Goal: Transaction & Acquisition: Purchase product/service

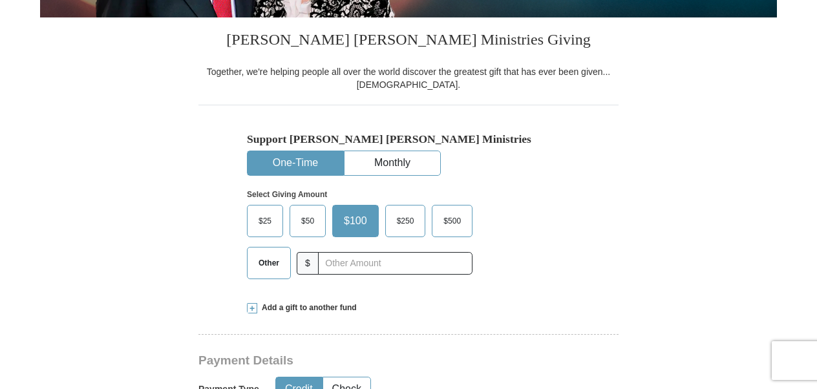
scroll to position [323, 0]
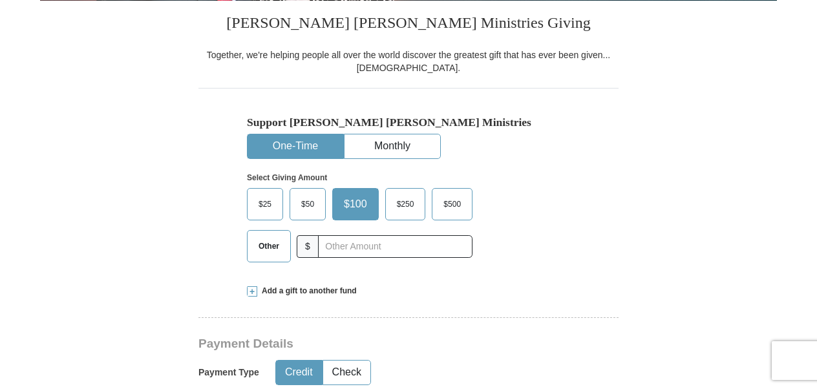
click at [297, 142] on button "One-Time" at bounding box center [296, 146] width 96 height 24
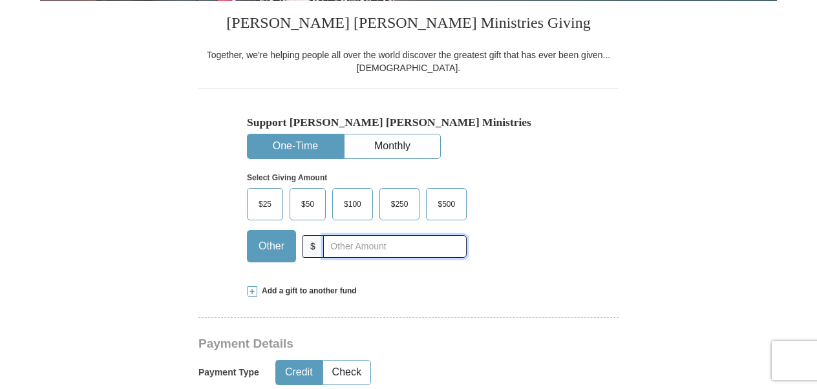
click at [337, 243] on input "text" at bounding box center [394, 246] width 143 height 23
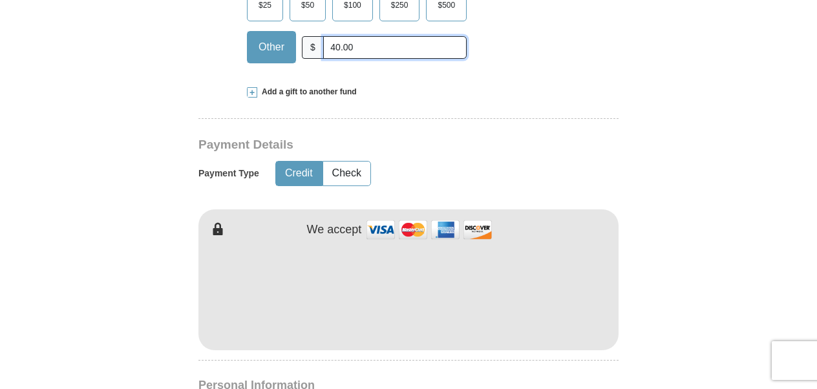
scroll to position [538, 0]
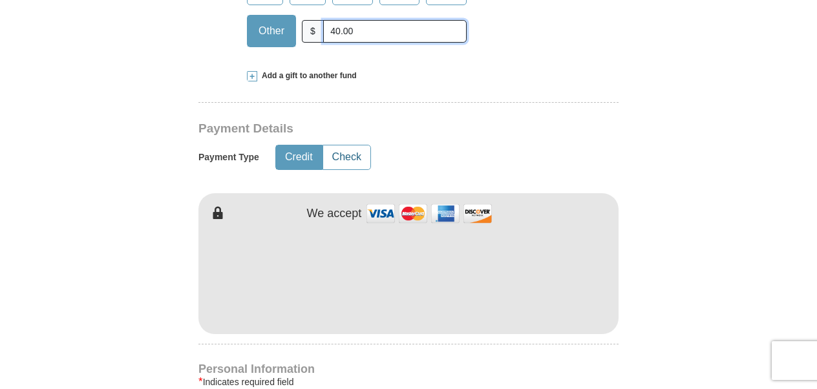
type input "40.00"
click at [344, 156] on button "Check" at bounding box center [346, 157] width 47 height 24
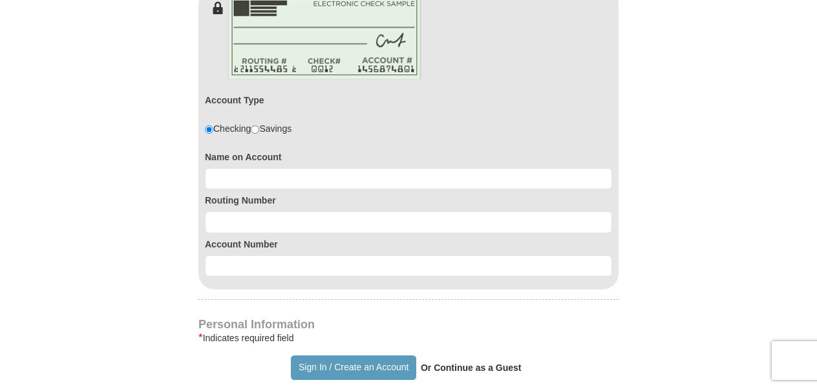
scroll to position [754, 0]
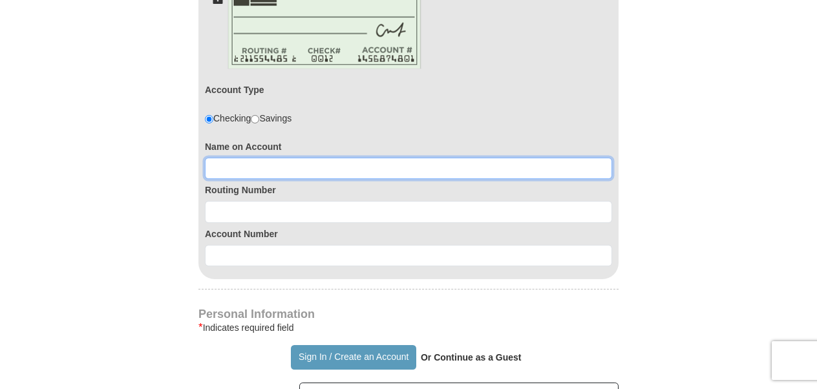
click at [246, 165] on input at bounding box center [408, 169] width 407 height 22
type input "[PERSON_NAME]"
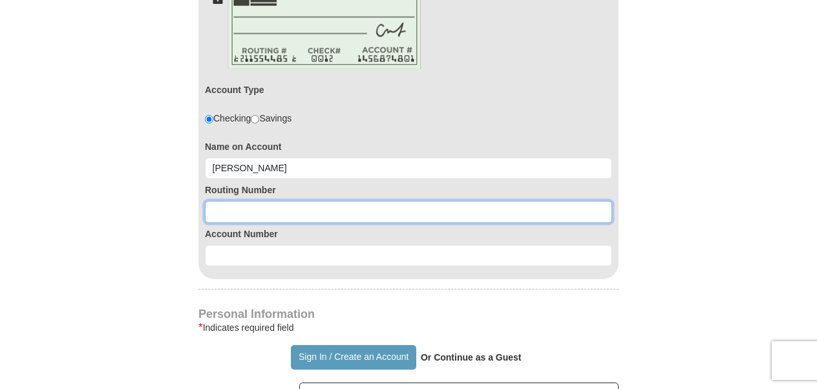
click at [237, 201] on input at bounding box center [408, 212] width 407 height 22
type input "267084131"
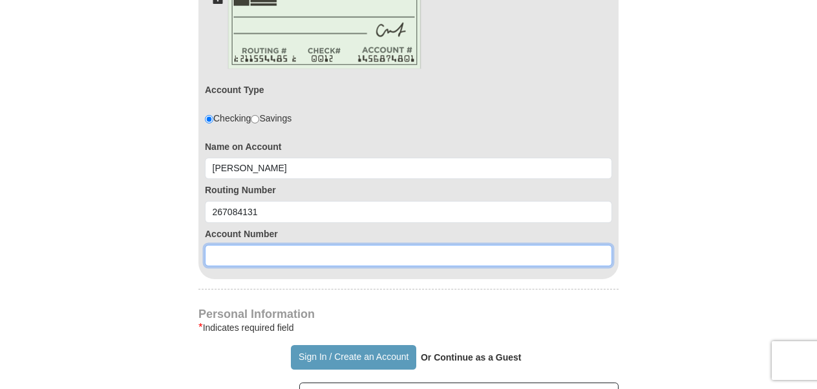
click at [231, 251] on input at bounding box center [408, 256] width 407 height 22
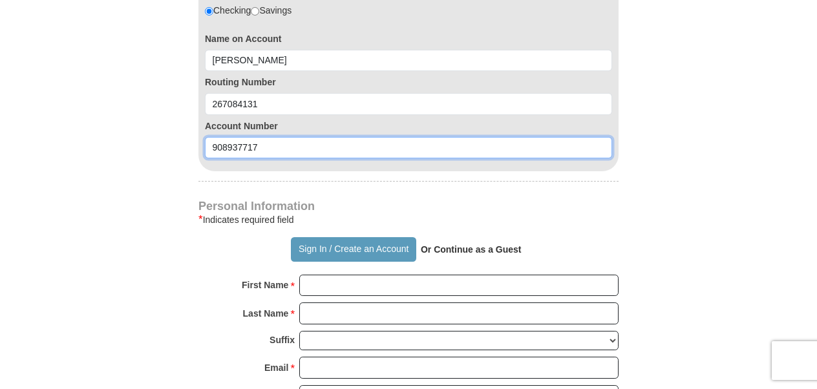
scroll to position [969, 0]
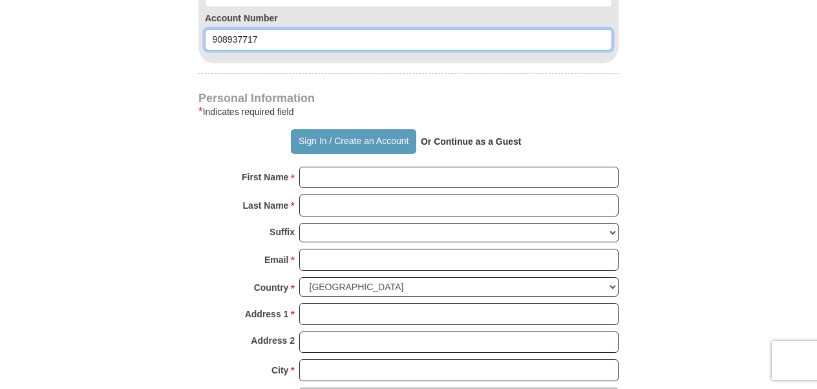
type input "908937717"
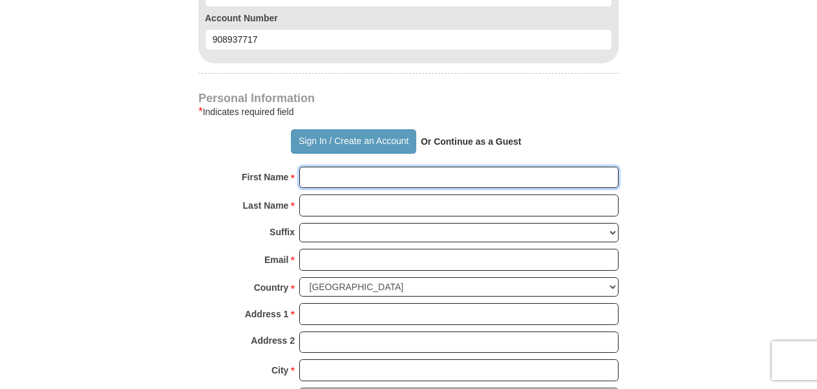
click at [339, 176] on input "First Name *" at bounding box center [458, 178] width 319 height 22
type input "lily"
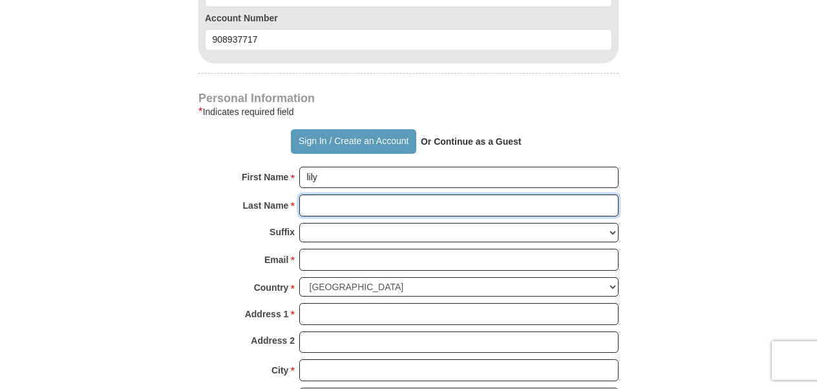
click at [311, 195] on input "Last Name *" at bounding box center [458, 206] width 319 height 22
type input "[PERSON_NAME]"
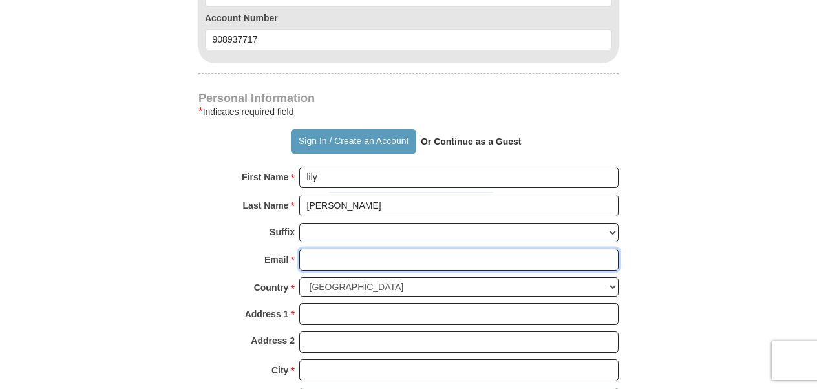
click at [313, 249] on input "Email *" at bounding box center [458, 260] width 319 height 22
type input "[EMAIL_ADDRESS][DOMAIN_NAME]"
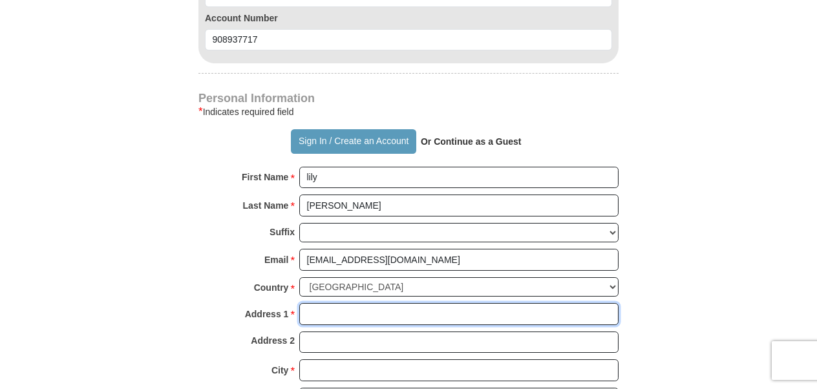
click at [310, 307] on input "Address 1 *" at bounding box center [458, 314] width 319 height 22
type input "697 NW 135 CT"
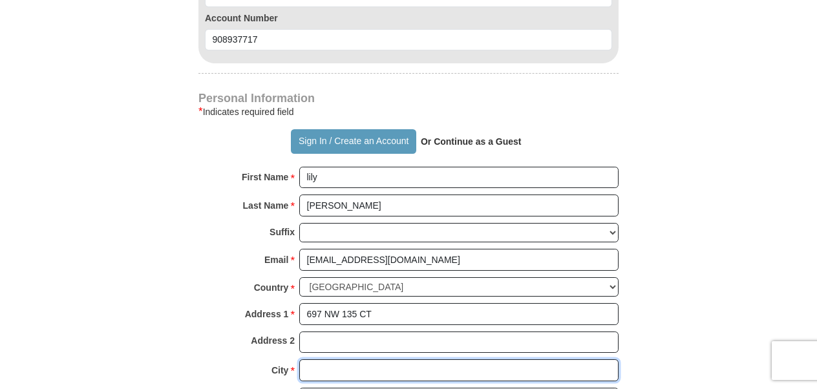
click at [321, 361] on input "City *" at bounding box center [458, 370] width 319 height 22
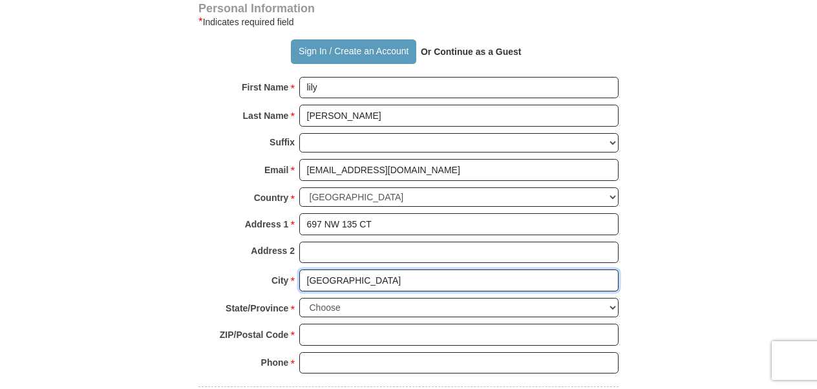
scroll to position [1077, 0]
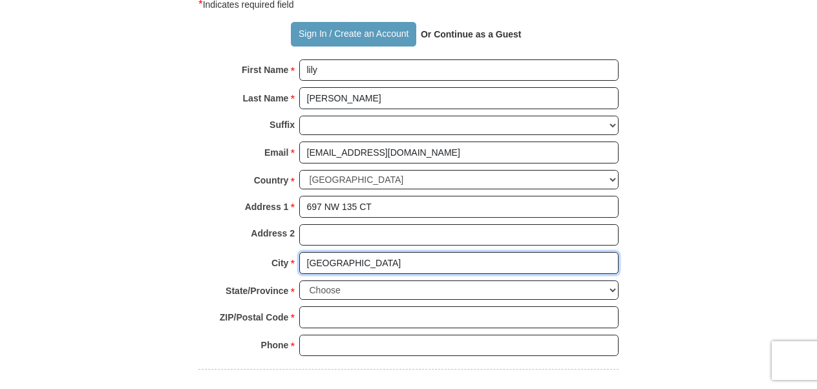
type input "[GEOGRAPHIC_DATA]"
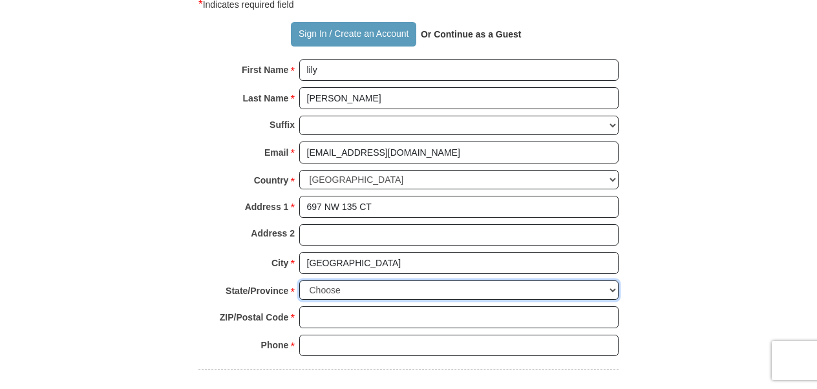
click at [353, 280] on select "Choose [US_STATE] [US_STATE] [US_STATE] [US_STATE] [US_STATE] Armed Forces Amer…" at bounding box center [458, 290] width 319 height 20
select select "FL"
click at [299, 280] on select "Choose [US_STATE] [US_STATE] [US_STATE] [US_STATE] [US_STATE] Armed Forces Amer…" at bounding box center [458, 290] width 319 height 20
click at [319, 306] on input "ZIP/Postal Code *" at bounding box center [458, 317] width 319 height 22
type input "33182"
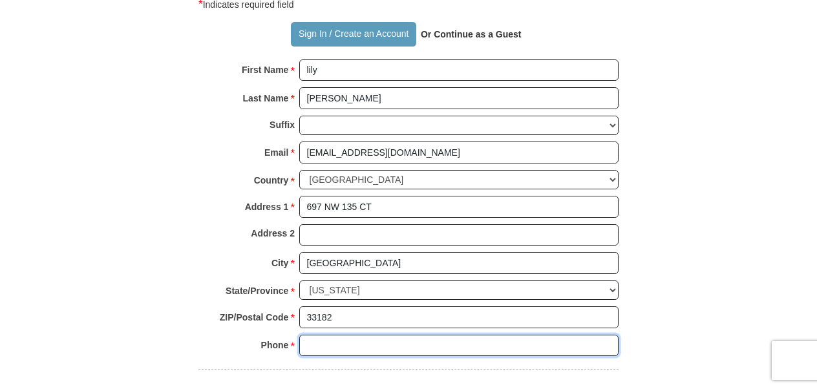
click at [319, 335] on input "Phone * *" at bounding box center [458, 346] width 319 height 22
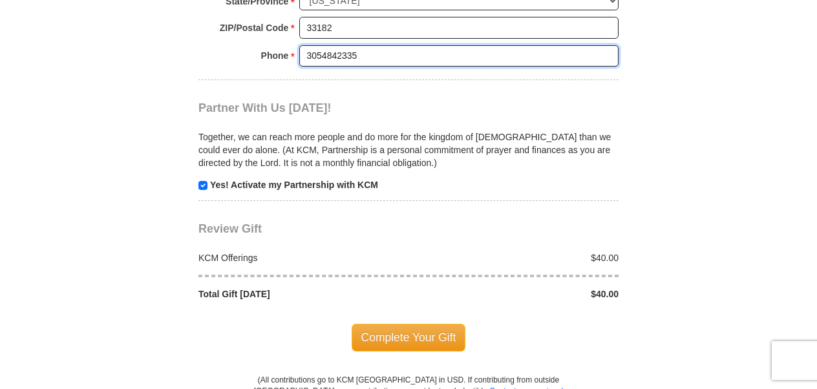
scroll to position [1400, 0]
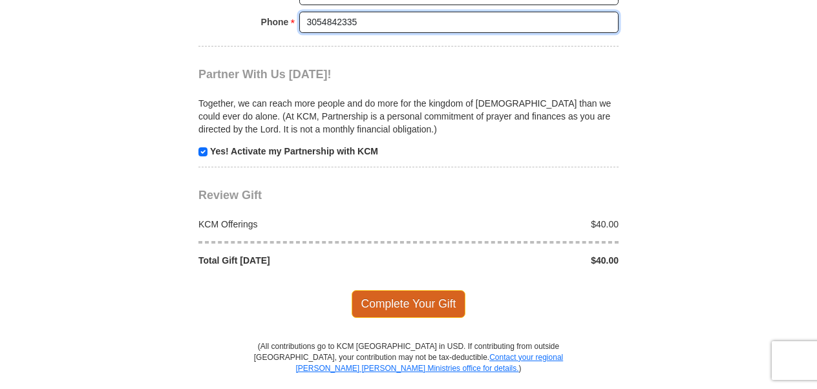
type input "3054842335"
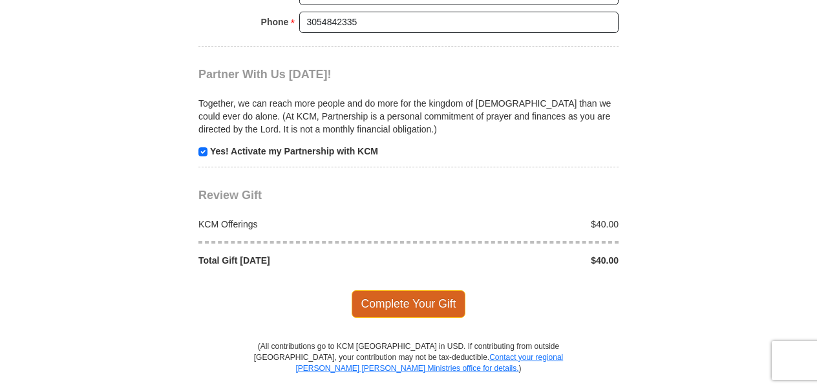
click at [410, 290] on span "Complete Your Gift" at bounding box center [409, 303] width 114 height 27
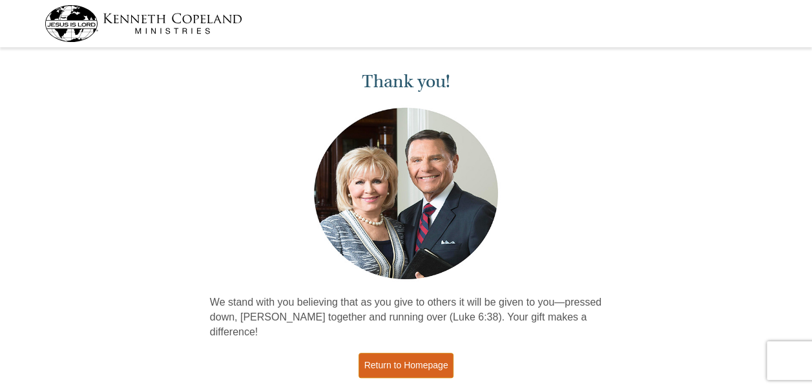
click at [424, 353] on link "Return to Homepage" at bounding box center [407, 365] width 96 height 25
